Goal: Task Accomplishment & Management: Manage account settings

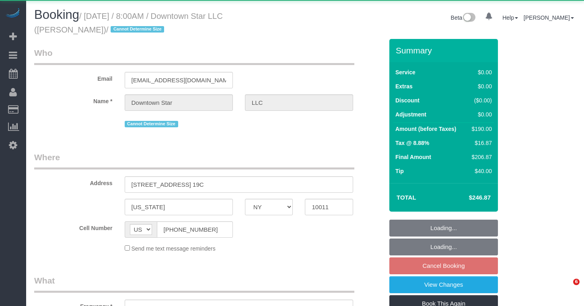
select select "NY"
select select "2"
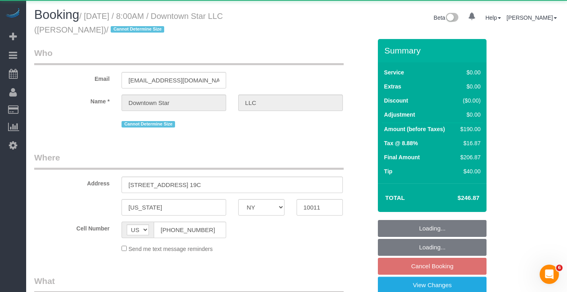
select select "object:1057"
select select "spot1"
select select "number:56"
select select "number:77"
select select "number:15"
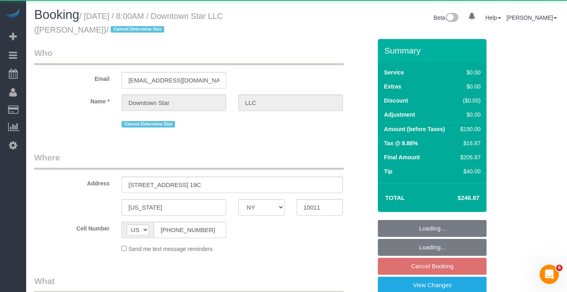
select select "number:6"
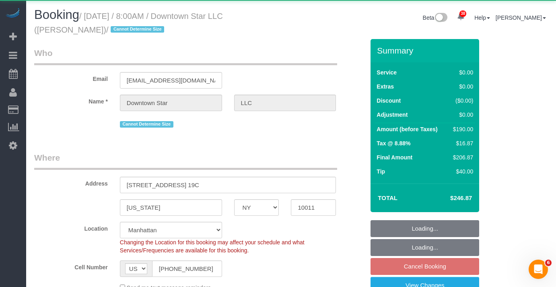
select select "object:1504"
select select "string:stripe-pm_1KvOjB4VGloSiKo7kyjD2Qnp"
select select "2"
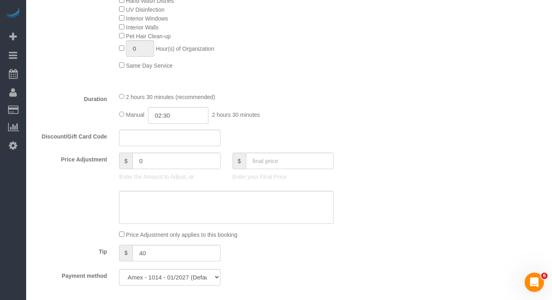
scroll to position [512, 0]
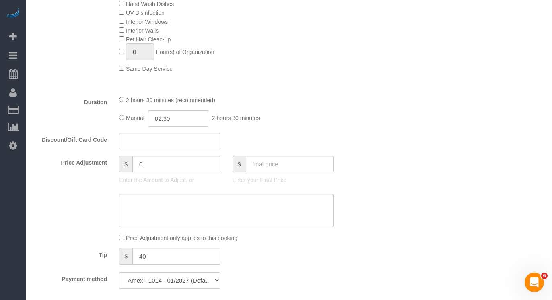
click at [124, 100] on div "2 hours 30 minutes (recommended)" at bounding box center [226, 99] width 214 height 9
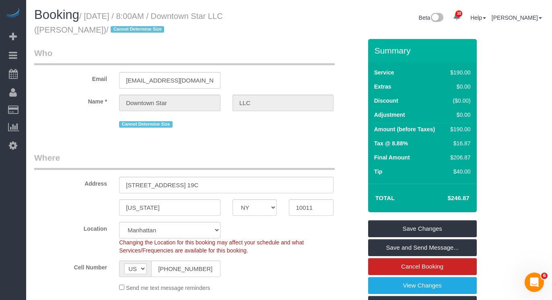
scroll to position [26, 0]
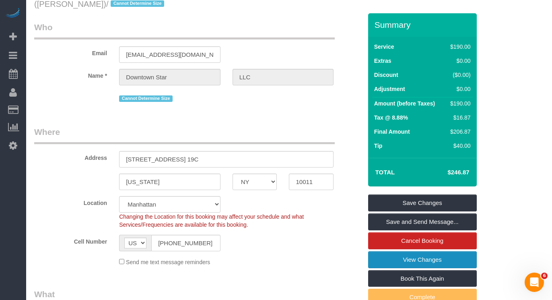
click at [386, 261] on link "View Changes" at bounding box center [422, 259] width 109 height 17
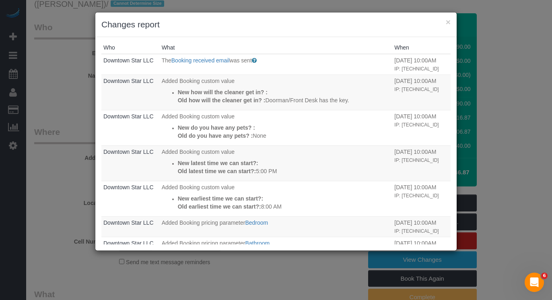
scroll to position [0, 0]
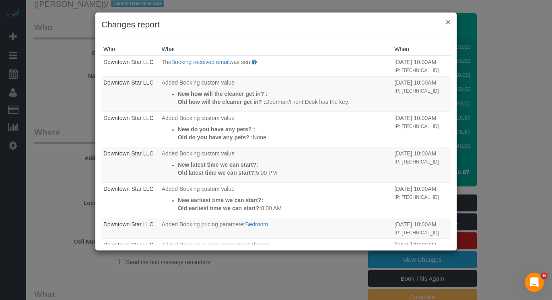
click at [448, 22] on button "×" at bounding box center [448, 22] width 5 height 8
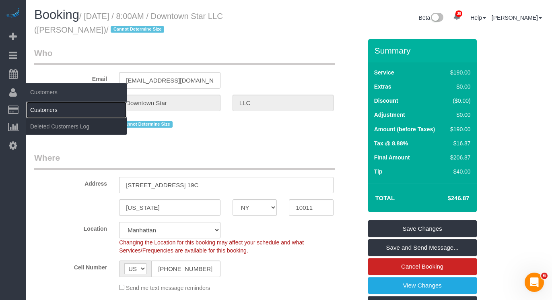
click at [56, 110] on link "Customers" at bounding box center [76, 110] width 101 height 16
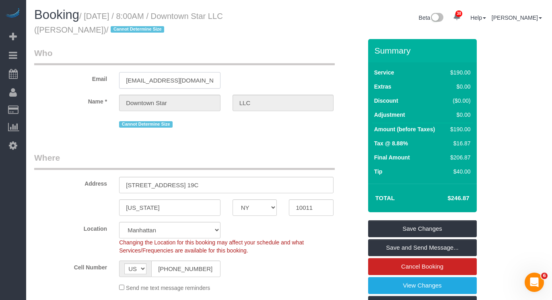
click at [156, 84] on input "[EMAIL_ADDRESS][DOMAIN_NAME]" at bounding box center [169, 80] width 101 height 16
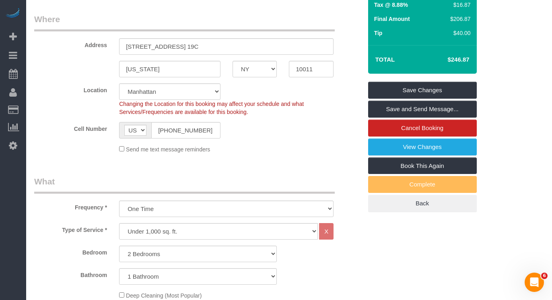
scroll to position [141, 0]
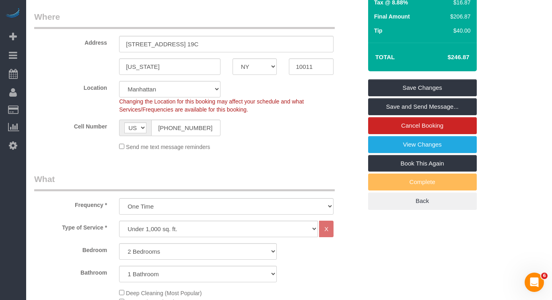
click at [383, 105] on link "Save and Send Message..." at bounding box center [422, 106] width 109 height 17
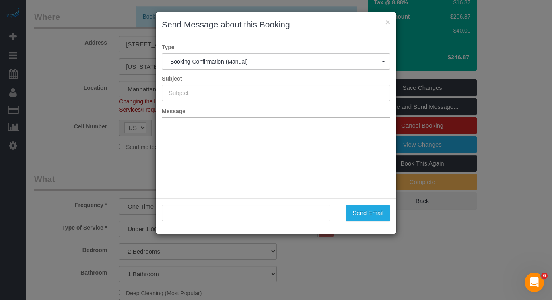
scroll to position [0, 0]
type input "Cleaning Confirmed for 10/14/2025 at 8:00am"
type input ""Downtown Star LLC" <alisedurand@gmail.com>"
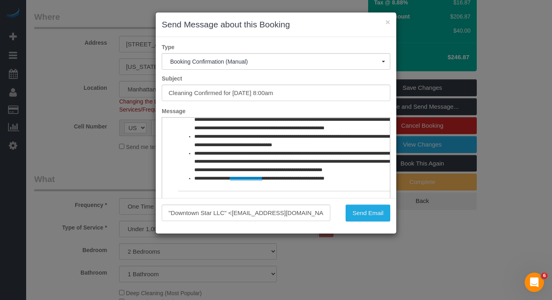
scroll to position [435, 0]
click at [357, 214] on button "Send Email" at bounding box center [367, 212] width 45 height 17
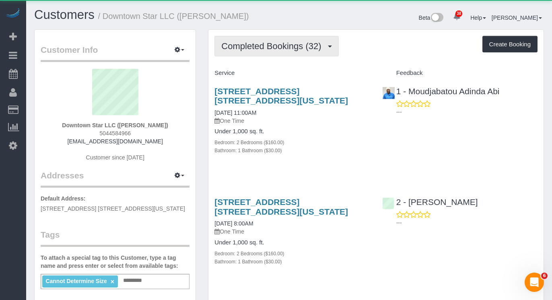
click at [243, 48] on span "Completed Bookings (32)" at bounding box center [273, 46] width 104 height 10
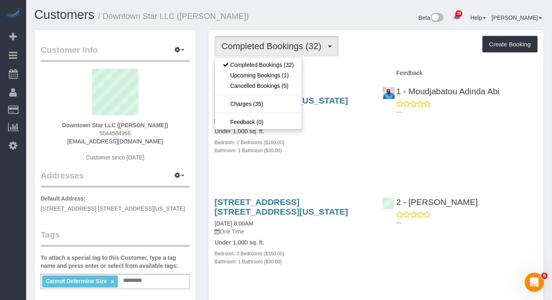
click at [155, 229] on legend "Tags" at bounding box center [115, 237] width 149 height 18
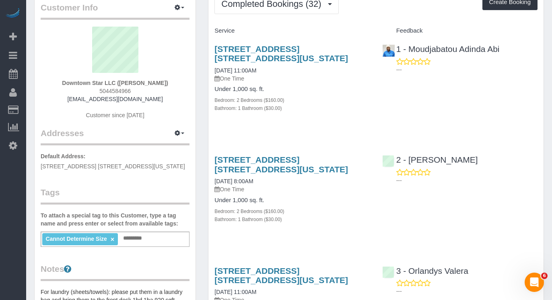
scroll to position [32, 0]
